Goal: Find specific page/section: Find specific page/section

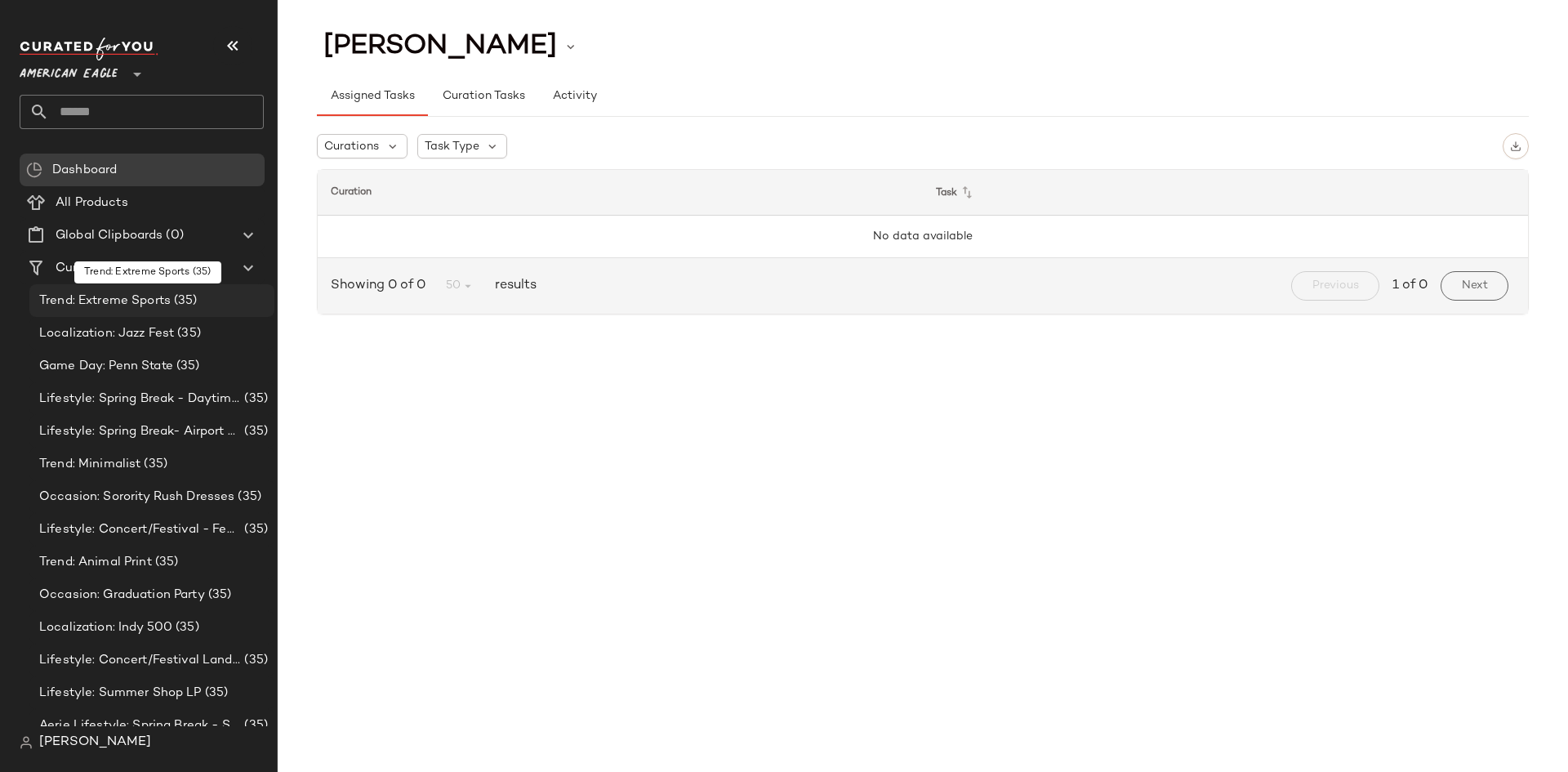
click at [107, 302] on span "Trend: Extreme Sports" at bounding box center [105, 301] width 132 height 19
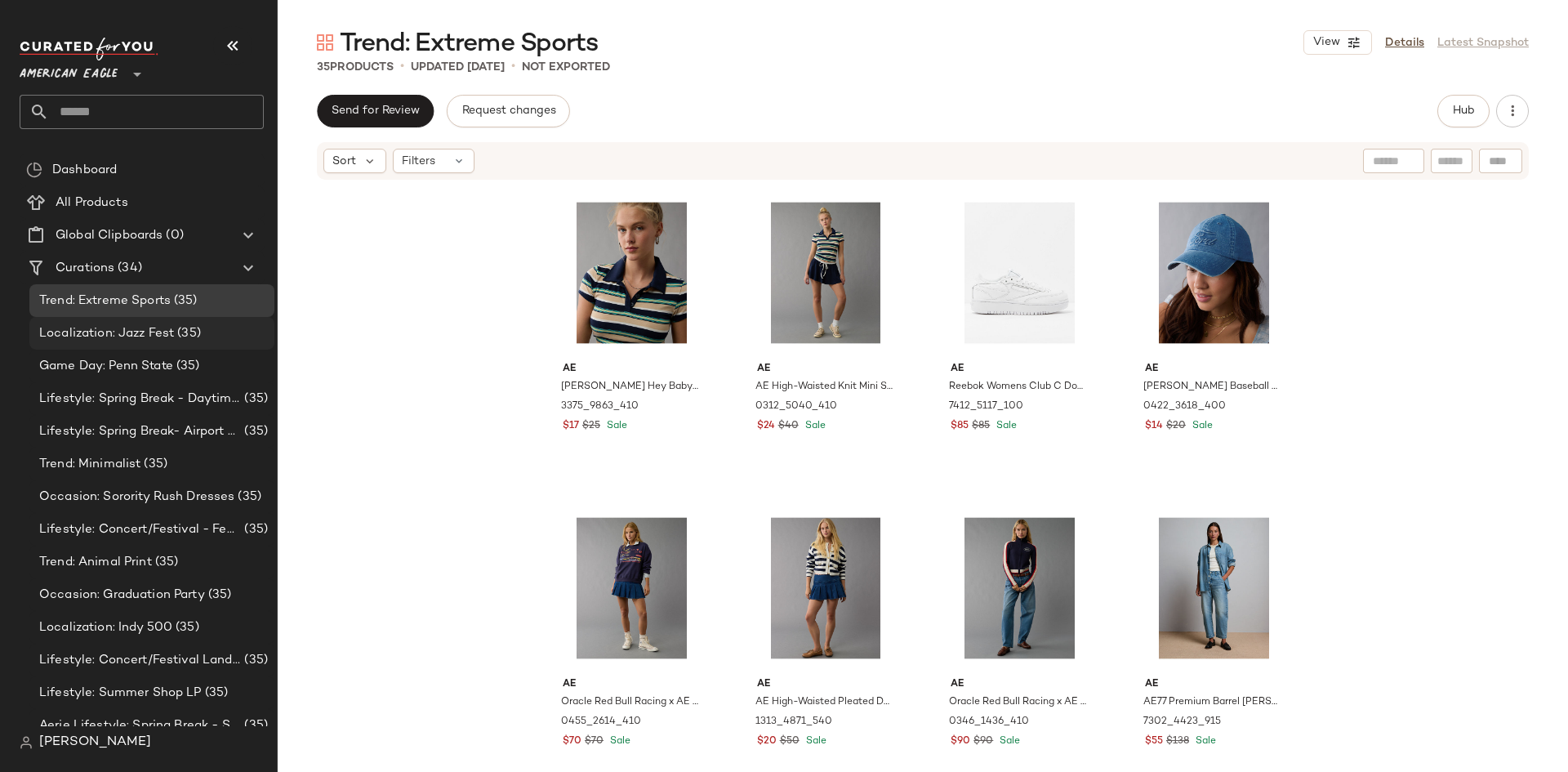
click at [120, 333] on span "Localization: Jazz Fest" at bounding box center [106, 333] width 135 height 19
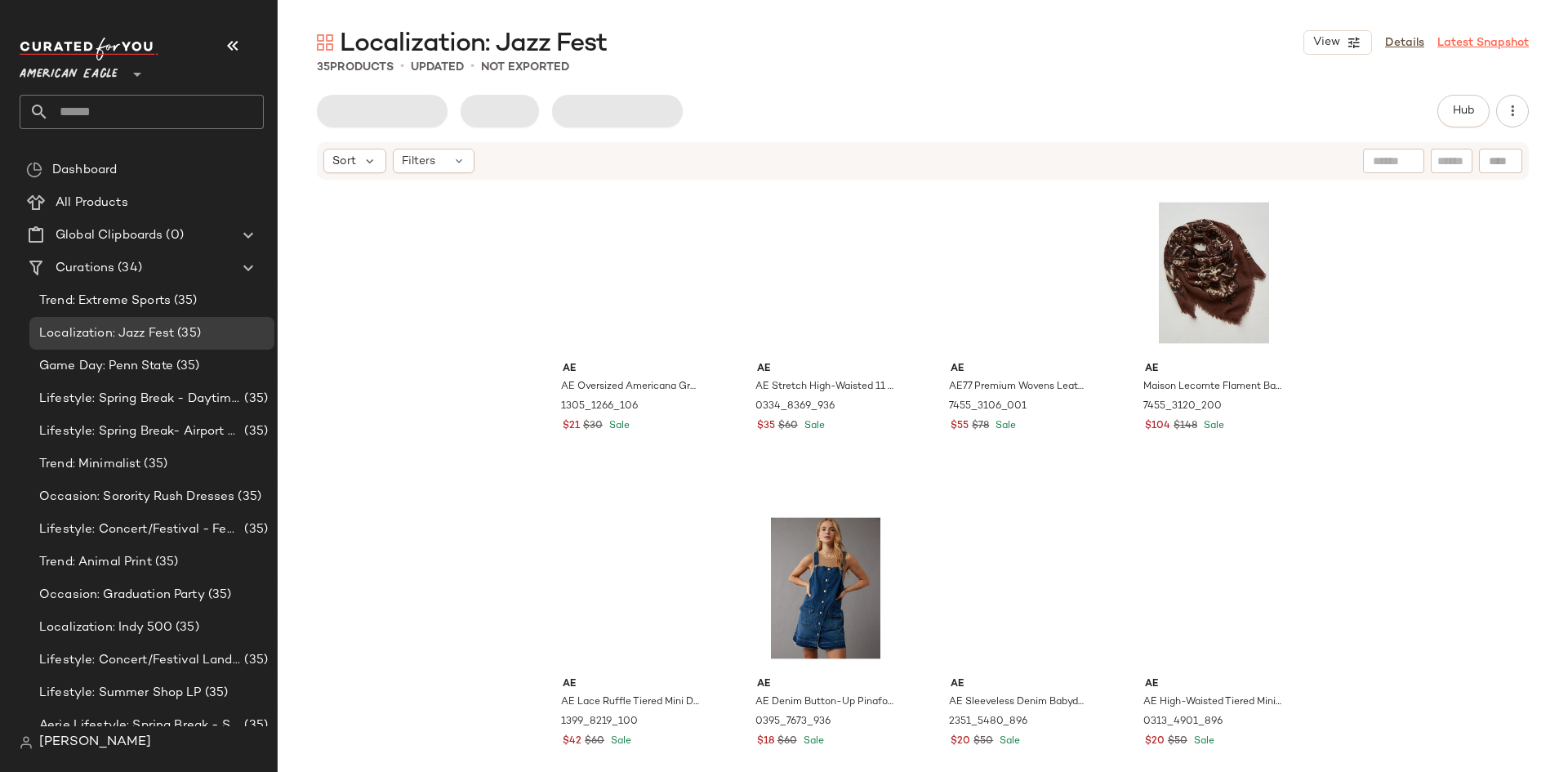
click at [1471, 44] on link "Latest Snapshot" at bounding box center [1483, 42] width 91 height 17
